Goal: Task Accomplishment & Management: Manage account settings

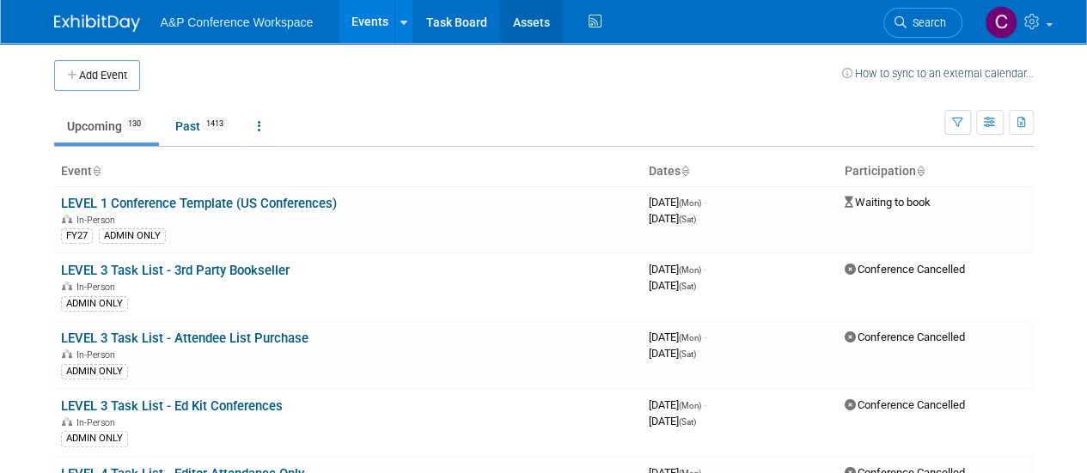
click at [506, 19] on link "Assets" at bounding box center [531, 21] width 63 height 43
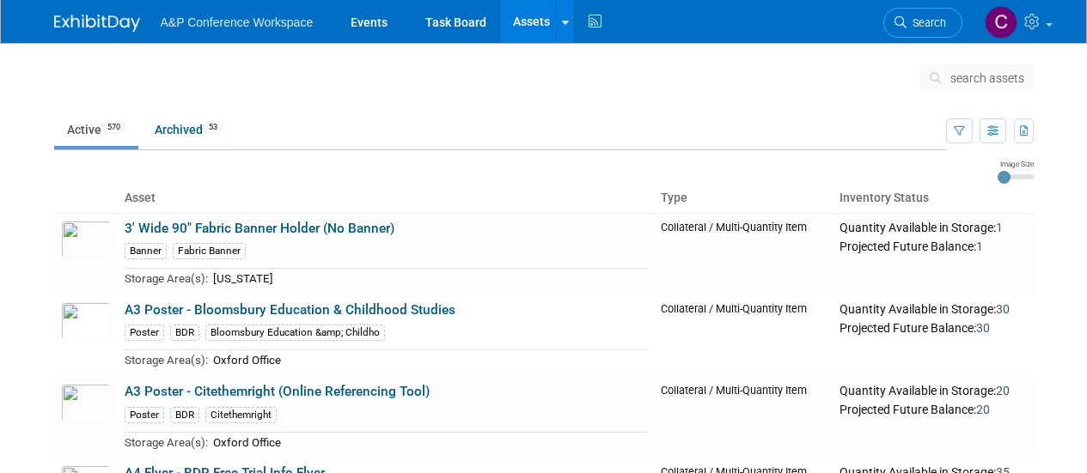
click at [947, 78] on icon at bounding box center [939, 78] width 18 height 12
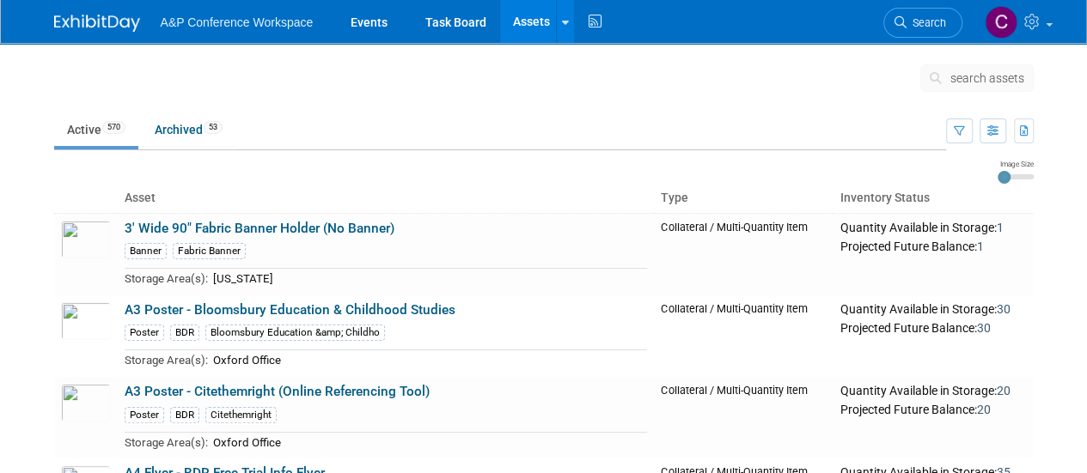
click at [967, 74] on span "search assets" at bounding box center [987, 78] width 74 height 14
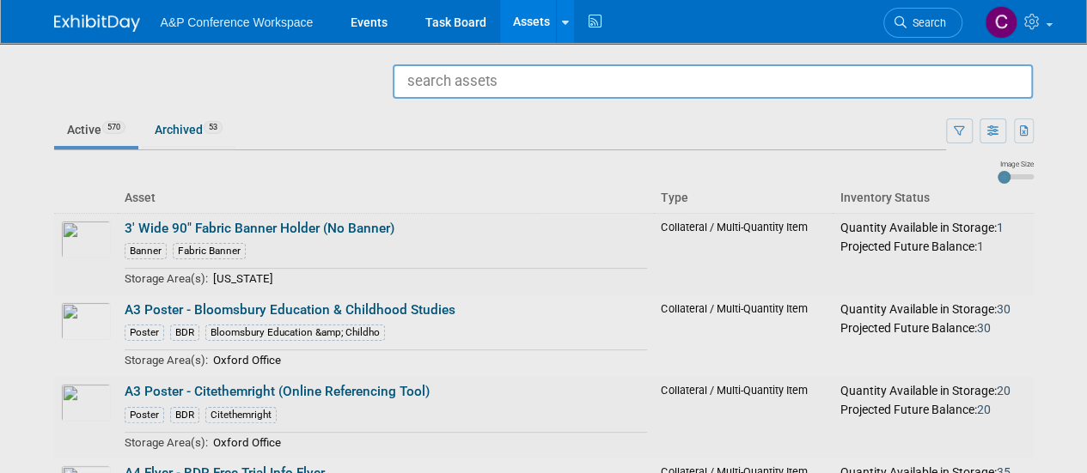
paste input "Display Equipment - Conference Stand"
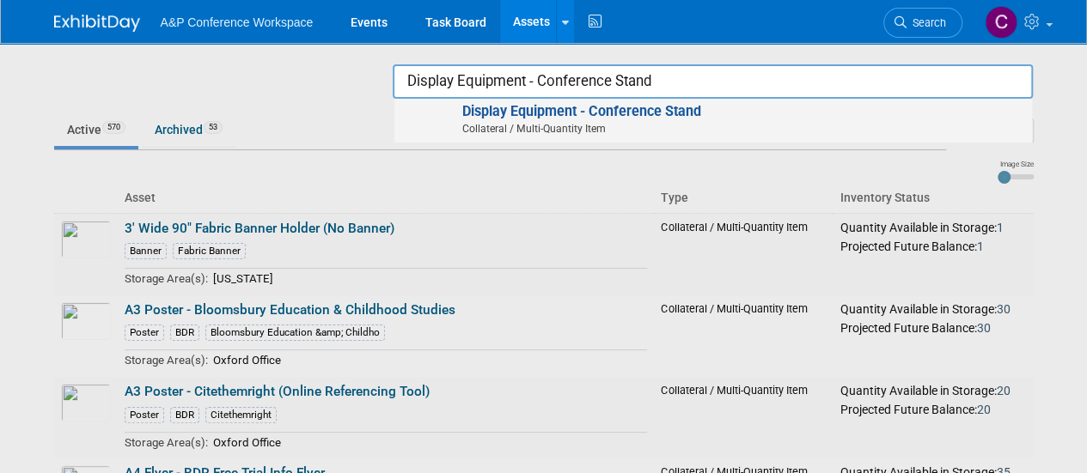
type input "Display Equipment - Conference Stand"
click at [643, 111] on strong "Display Equipment - Conference Stand" at bounding box center [580, 111] width 239 height 16
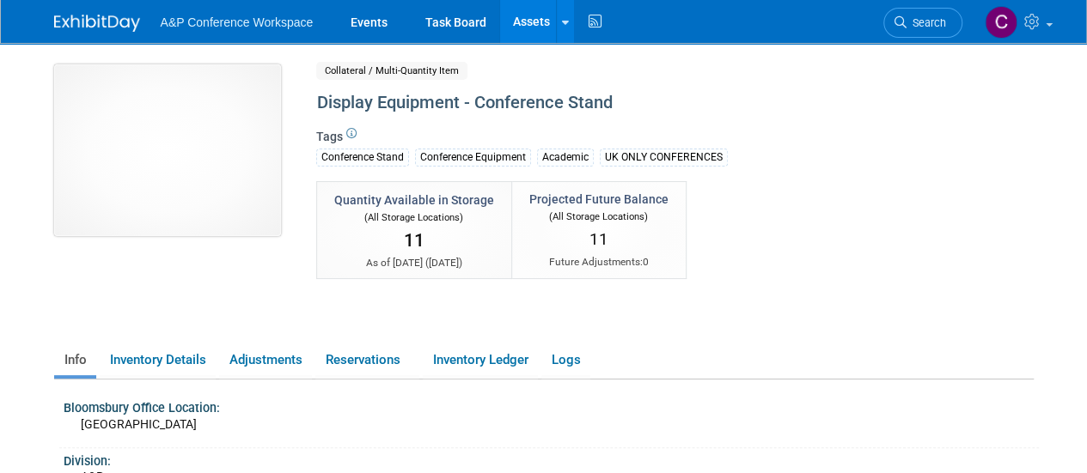
click at [134, 111] on img at bounding box center [167, 150] width 227 height 172
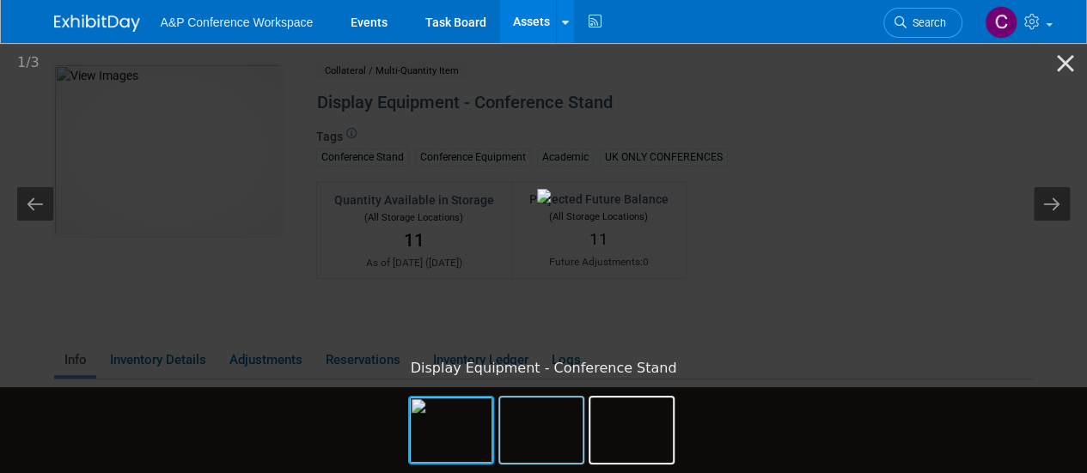
click at [540, 420] on img at bounding box center [541, 430] width 82 height 65
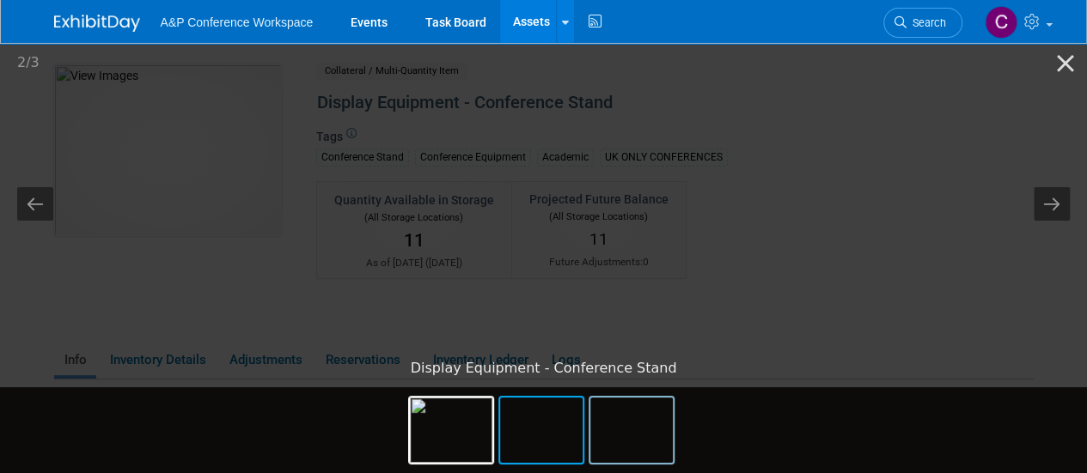
click at [648, 436] on img at bounding box center [631, 430] width 82 height 65
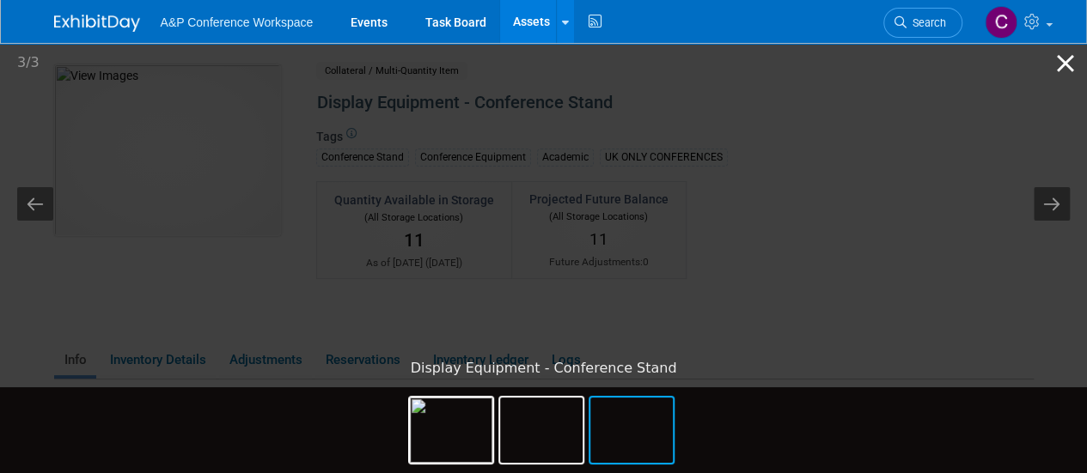
click at [1057, 58] on button "Close gallery" at bounding box center [1065, 63] width 43 height 40
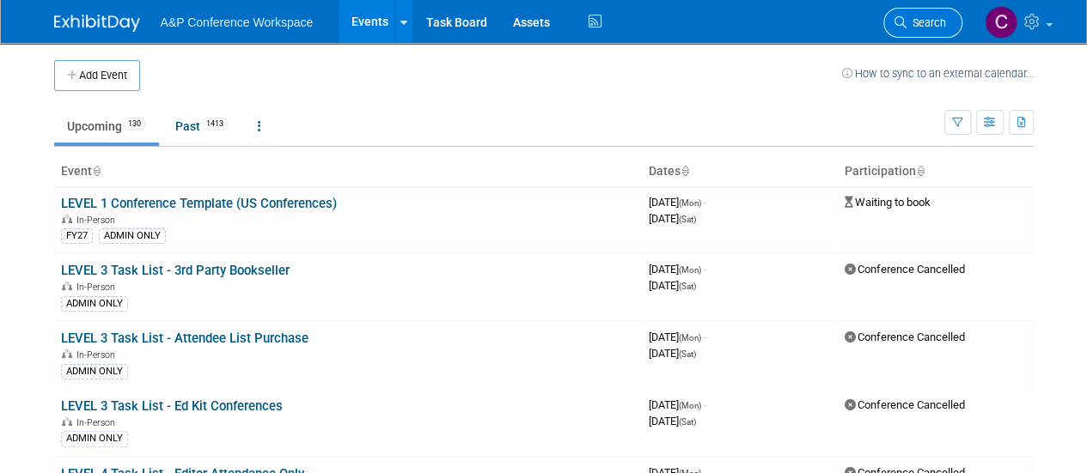
click at [939, 16] on span "Search" at bounding box center [926, 22] width 40 height 13
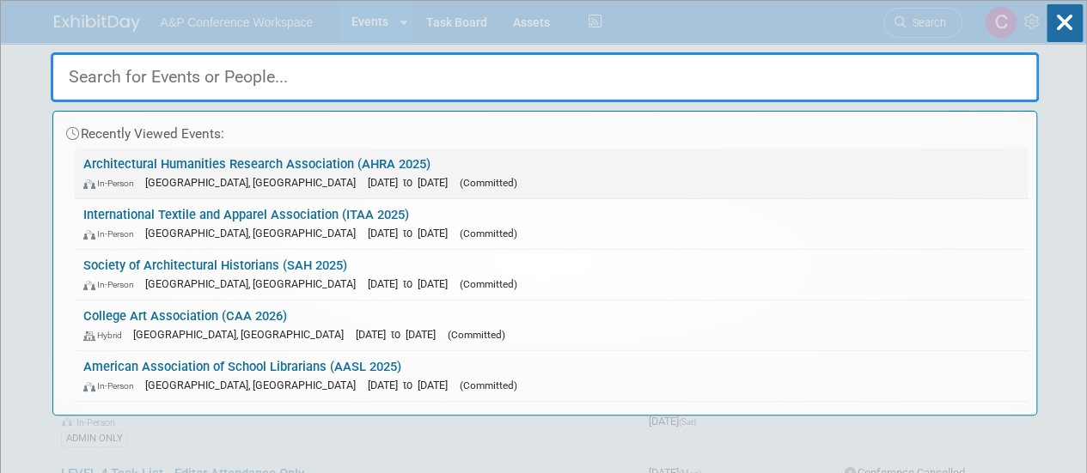
click at [517, 164] on link "Architectural Humanities Research Association (AHRA 2025) In-Person Liverpool, …" at bounding box center [551, 174] width 953 height 50
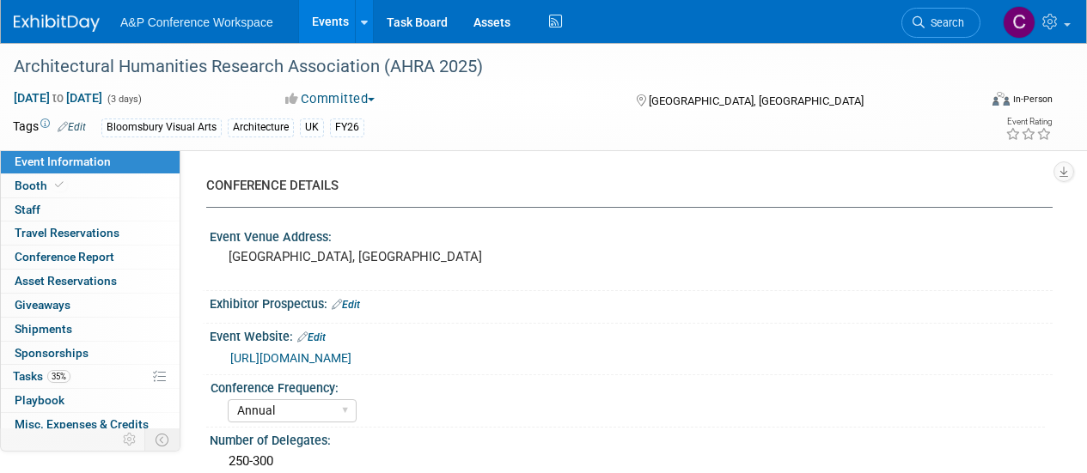
select select "Annual"
select select "Level 2"
select select "In-Person Booth"
select select "Architecture"
select select "Bloomsbury Visual Arts"
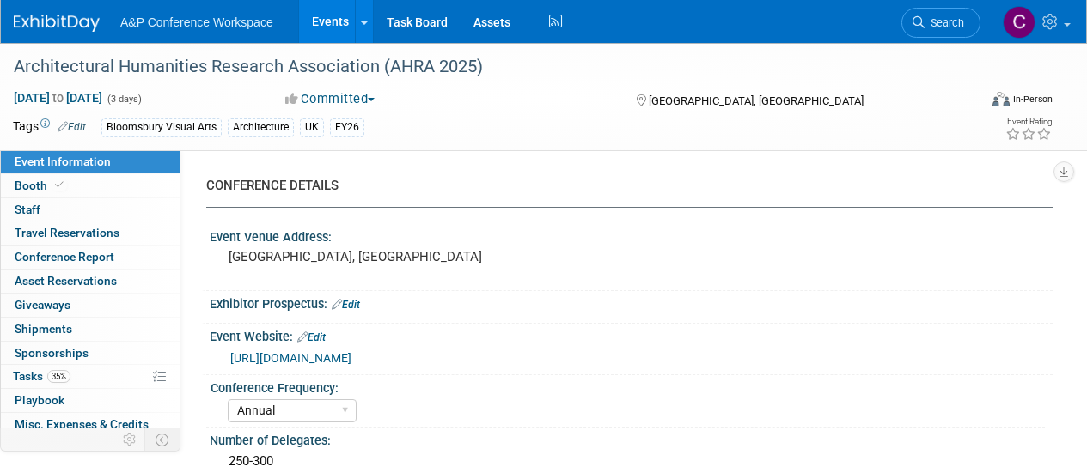
select select "[PERSON_NAME]"
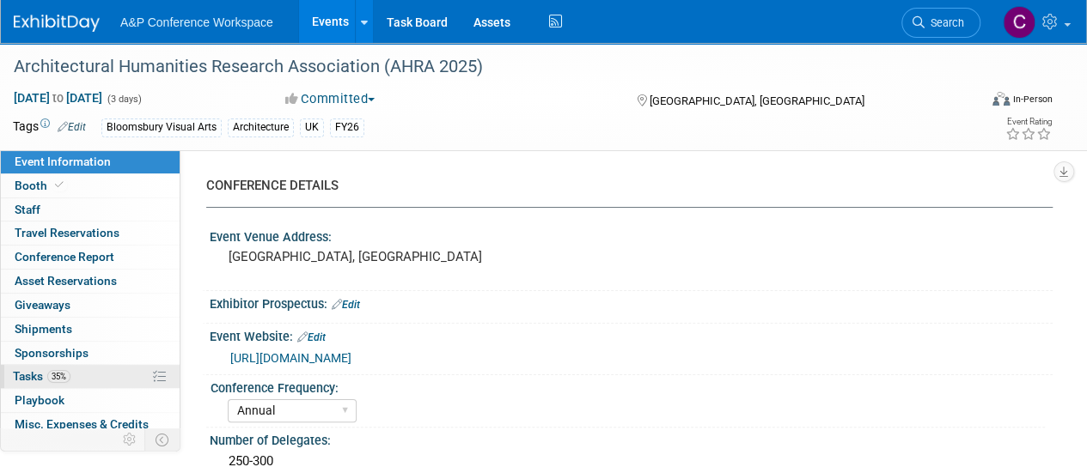
click at [95, 370] on link "35% Tasks 35%" at bounding box center [90, 376] width 179 height 23
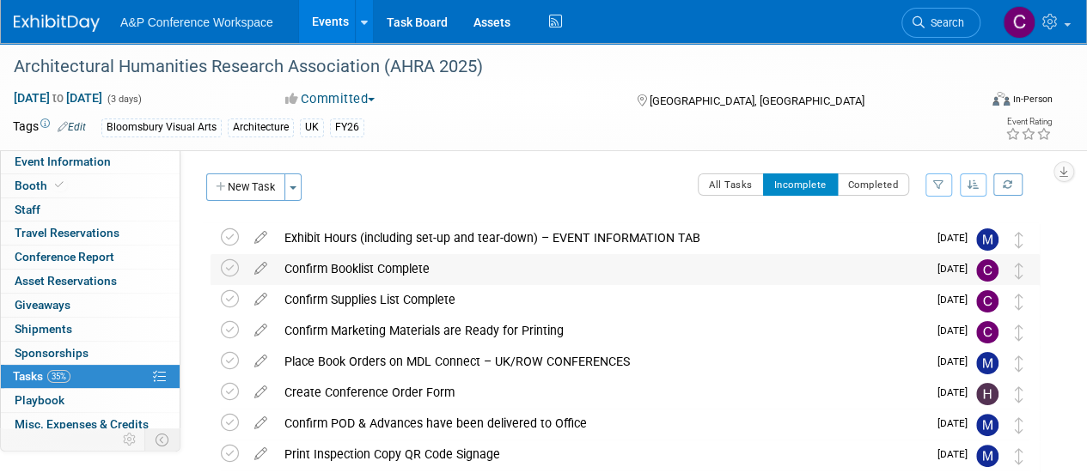
click at [433, 271] on div "Confirm Booklist Complete" at bounding box center [601, 268] width 651 height 29
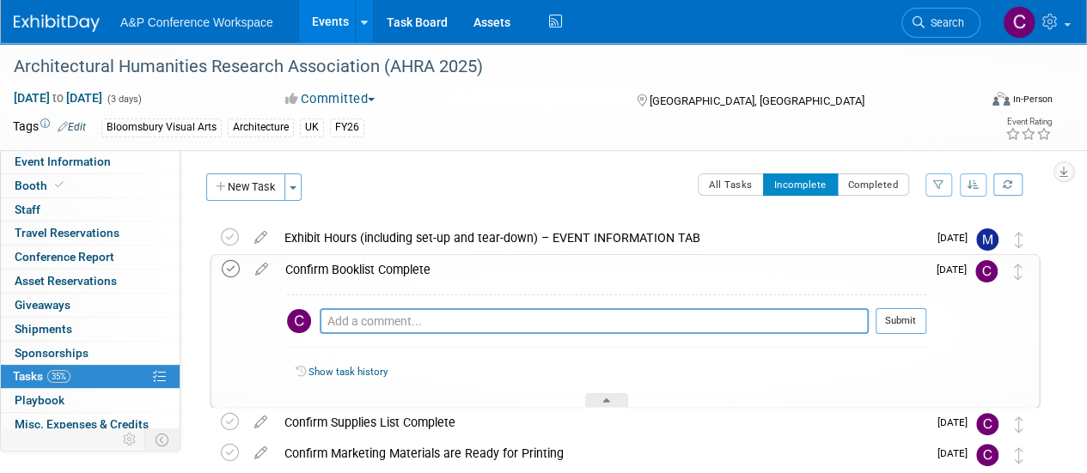
click at [232, 272] on icon at bounding box center [231, 269] width 18 height 18
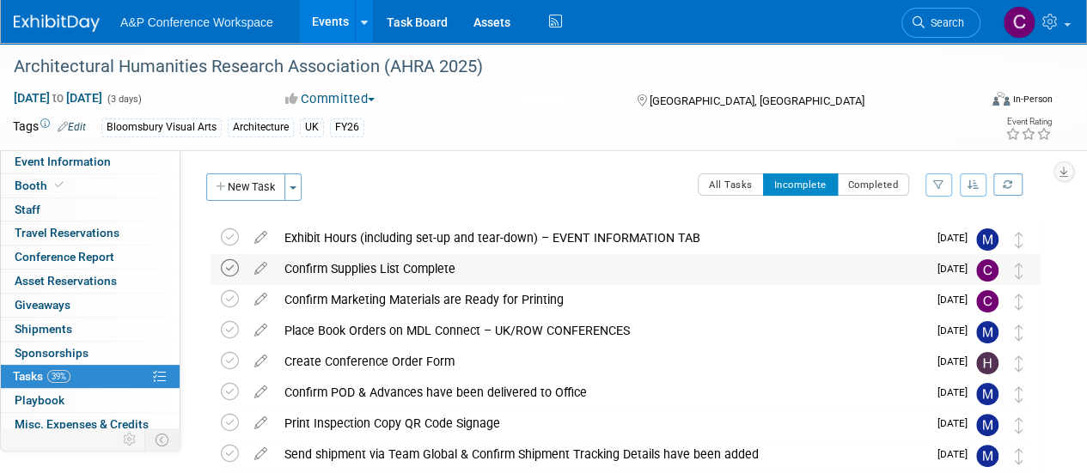
click at [229, 267] on icon at bounding box center [230, 268] width 18 height 18
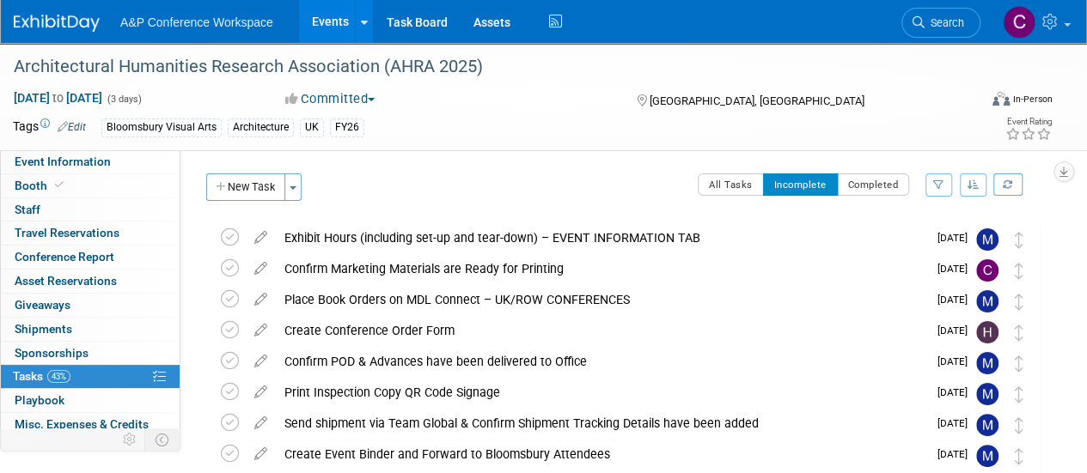
click at [229, 267] on icon at bounding box center [230, 268] width 18 height 18
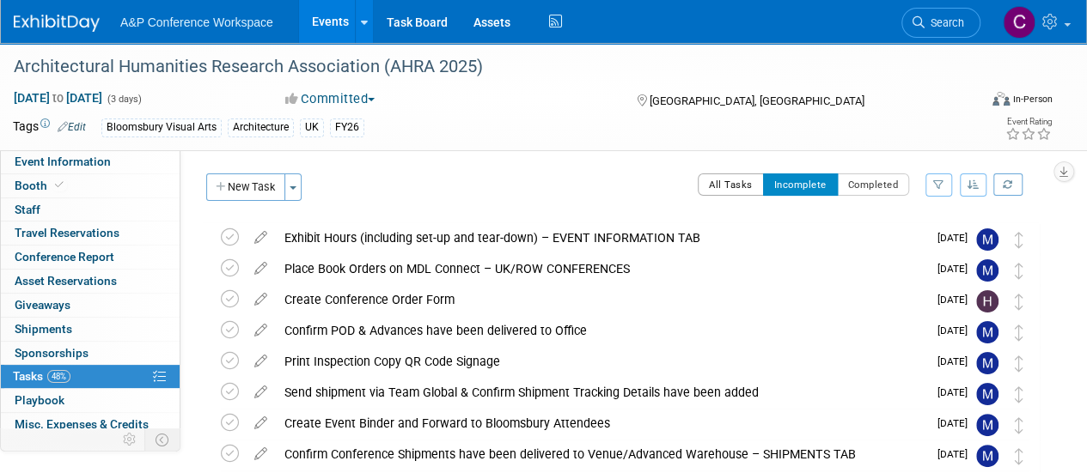
click at [722, 186] on button "All Tasks" at bounding box center [731, 185] width 66 height 22
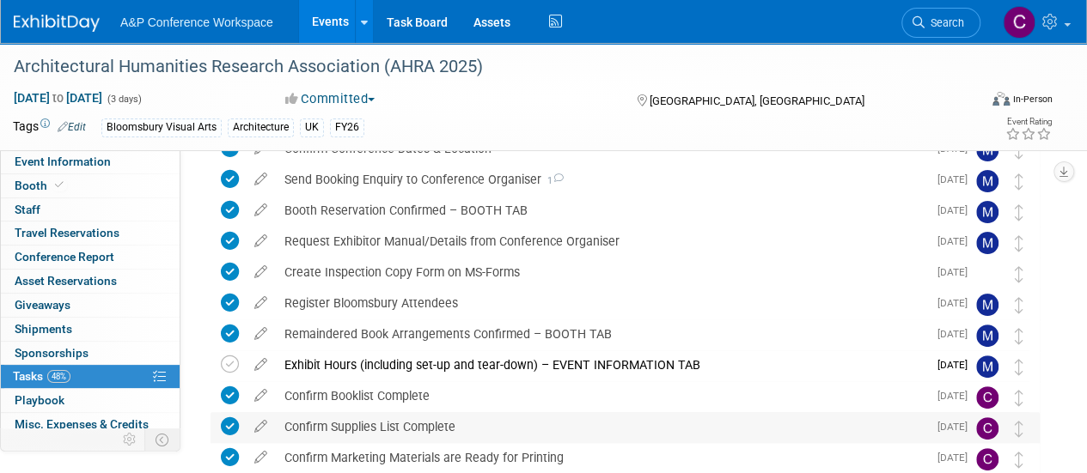
scroll to position [86, 0]
